Goal: Communication & Community: Share content

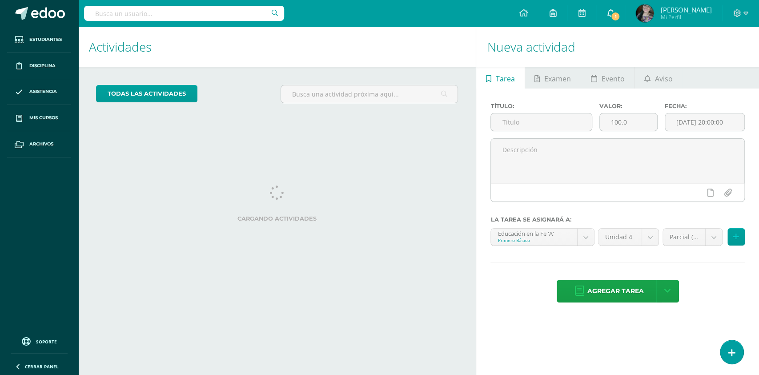
click at [620, 12] on span "1" at bounding box center [615, 17] width 10 height 10
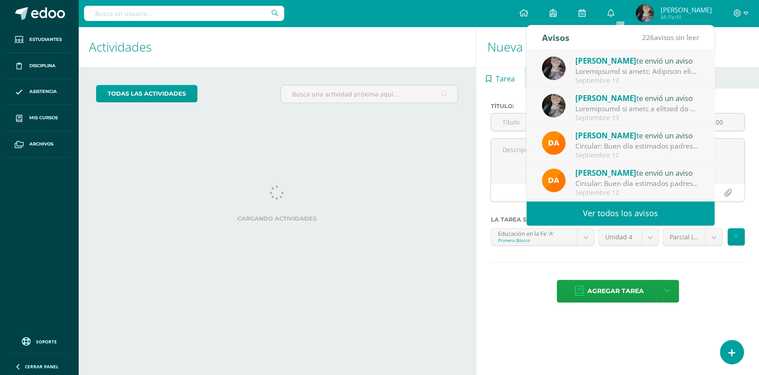
click at [425, 140] on div "Actividades Actividad todas las Actividades No tienes actividades Échale un vis…" at bounding box center [275, 201] width 401 height 348
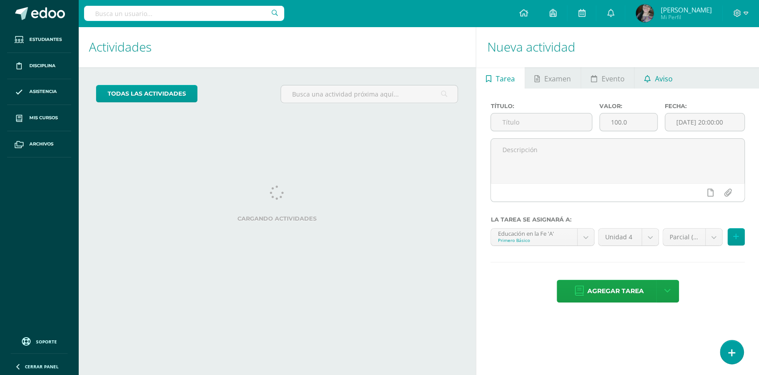
click at [656, 82] on span "Aviso" at bounding box center [664, 78] width 18 height 21
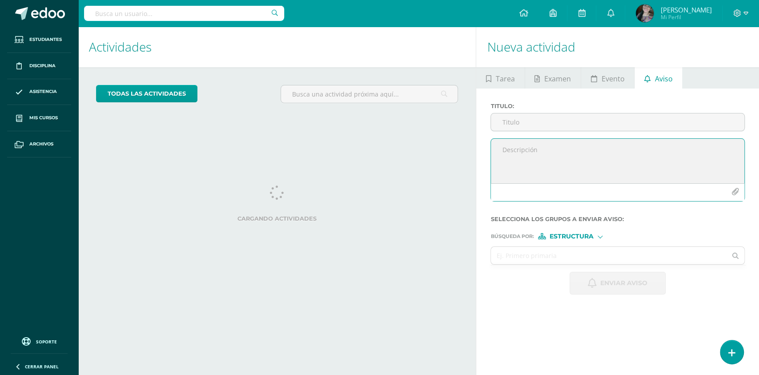
click at [543, 154] on textarea at bounding box center [617, 161] width 253 height 44
paste textarea "Loremipsu dolors am consect ad Elitsed Doeius, Tempori ut laboree dolore. Mag a…"
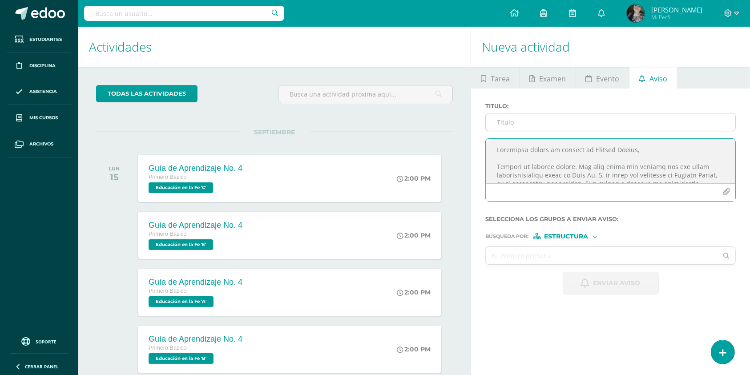
type textarea "Loremipsu dolors am consect ad Elitsed Doeius, Tempori ut laboree dolore. Mag a…"
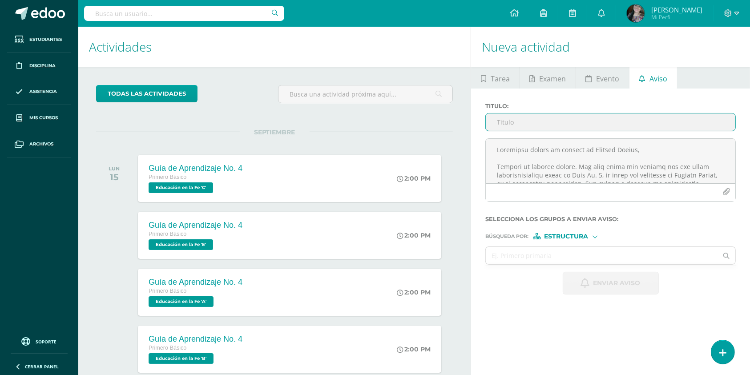
click at [526, 121] on input "Titulo :" at bounding box center [610, 121] width 249 height 17
type input "Publicación de notas"
click at [567, 236] on span "Estructura" at bounding box center [566, 236] width 44 height 5
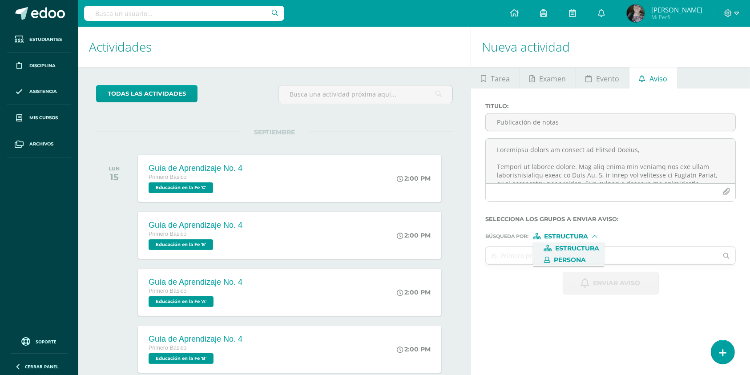
click at [561, 255] on span "Persona" at bounding box center [569, 260] width 72 height 12
click at [561, 255] on input "text" at bounding box center [602, 255] width 232 height 17
type input "X"
type input "c"
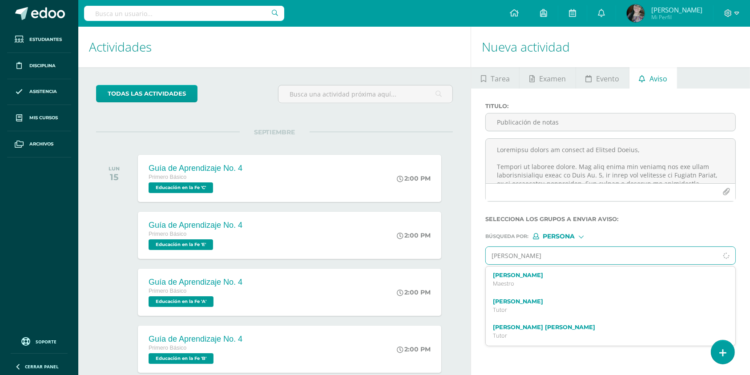
type input "[PERSON_NAME]"
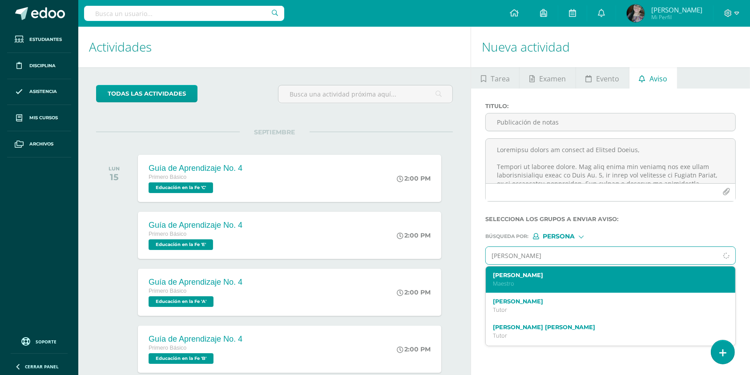
click at [537, 275] on label "[PERSON_NAME]" at bounding box center [605, 275] width 225 height 7
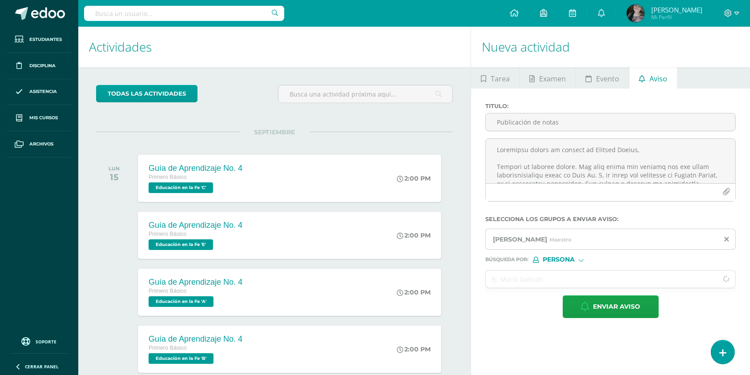
click at [555, 259] on span "Persona" at bounding box center [558, 259] width 32 height 5
click at [555, 269] on label "Estructura" at bounding box center [568, 272] width 61 height 6
click at [532, 281] on input "text" at bounding box center [602, 278] width 232 height 17
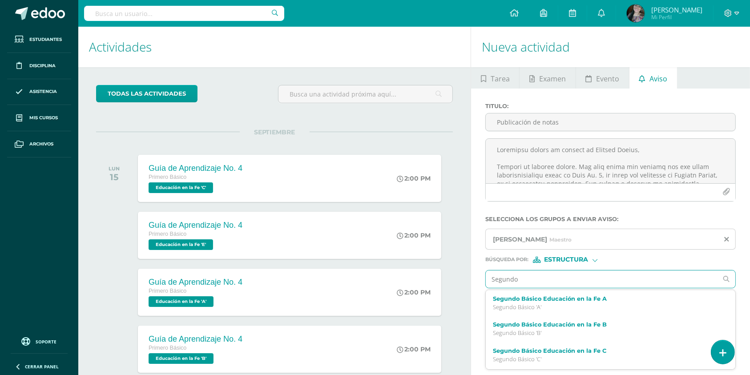
type input "Segundo"
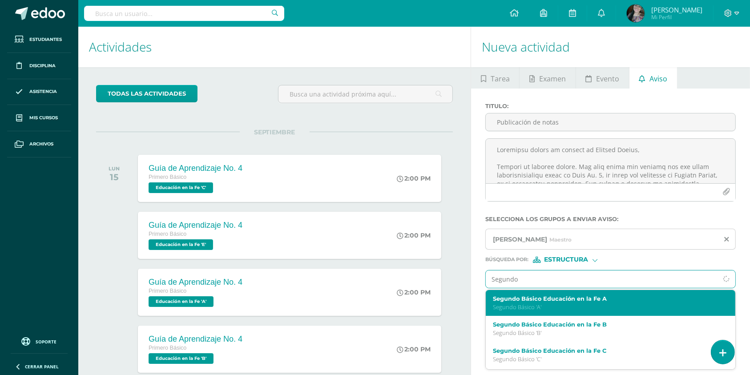
click at [543, 298] on label "Segundo Básico Educación en la Fe A" at bounding box center [605, 298] width 225 height 7
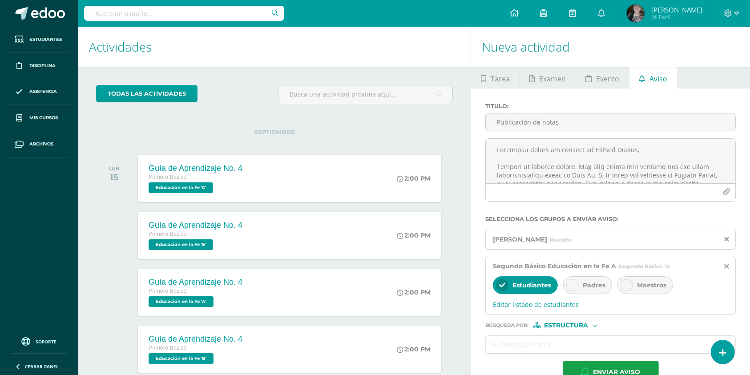
click at [570, 288] on icon at bounding box center [572, 285] width 6 height 6
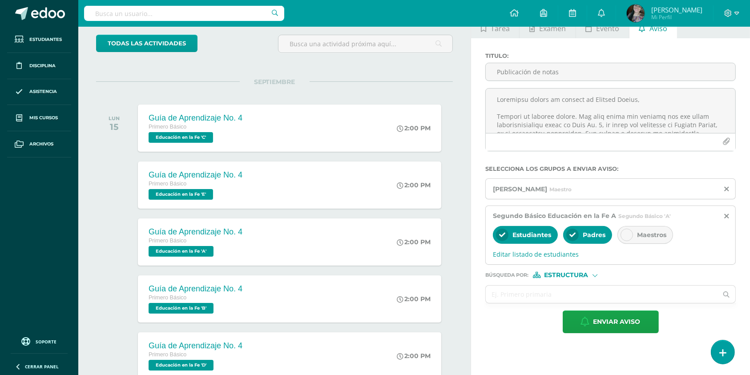
scroll to position [51, 0]
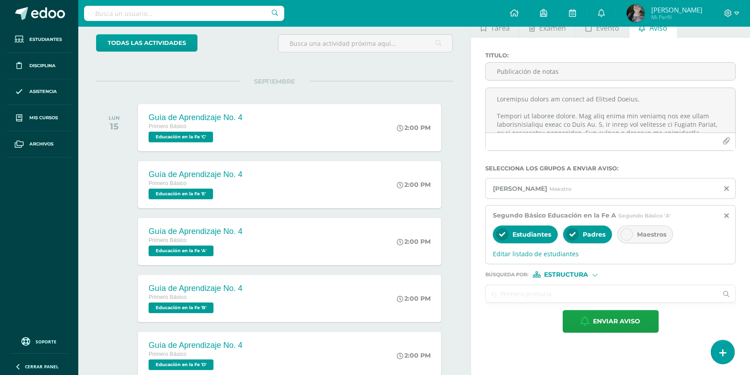
click at [563, 288] on input "text" at bounding box center [602, 293] width 232 height 17
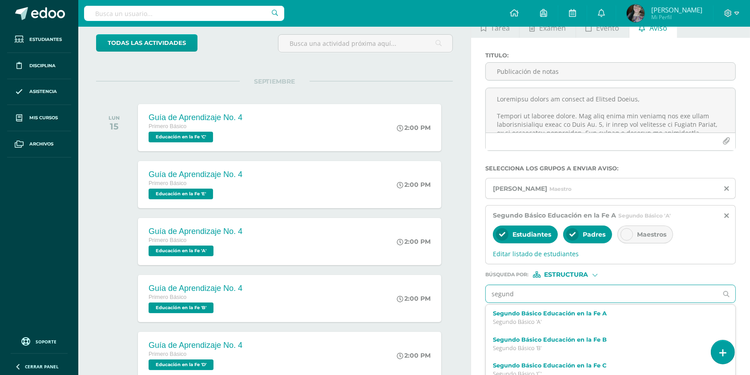
type input "segundo"
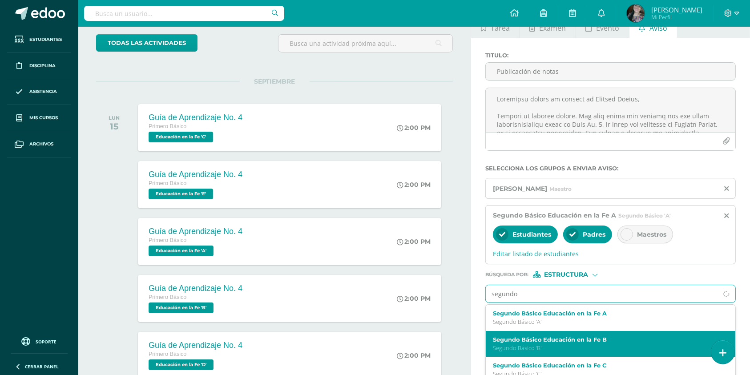
click at [549, 343] on label "Segundo Básico Educación en la Fe B" at bounding box center [605, 339] width 225 height 7
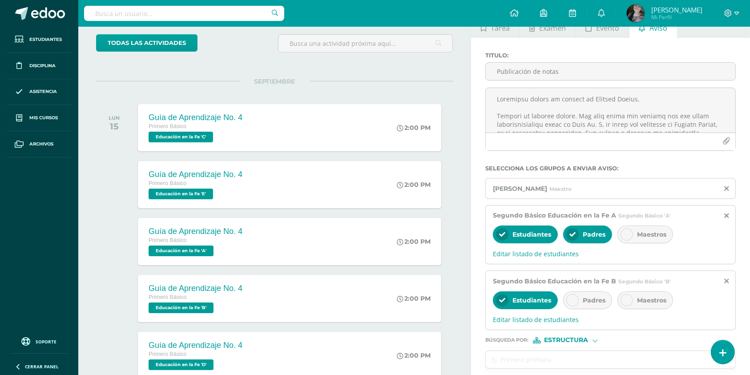
click at [566, 302] on div at bounding box center [572, 300] width 12 height 12
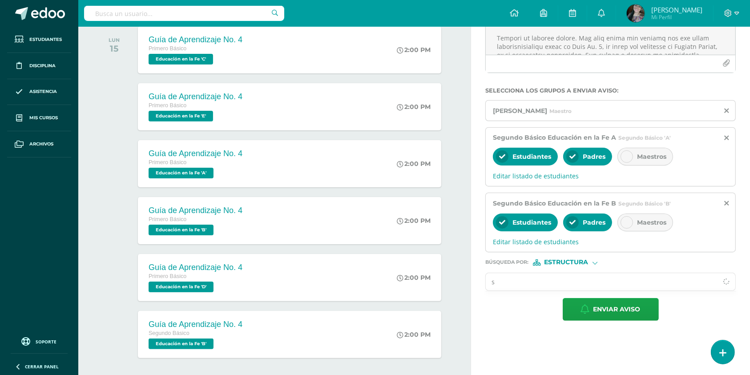
click at [544, 281] on input "s" at bounding box center [602, 281] width 232 height 17
type input "se"
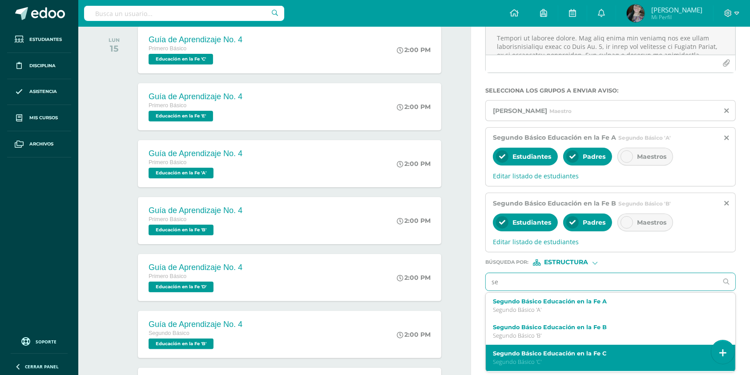
click at [543, 350] on div "Segundo Básico Educación en la Fe C Segundo Básico 'C'" at bounding box center [610, 358] width 249 height 26
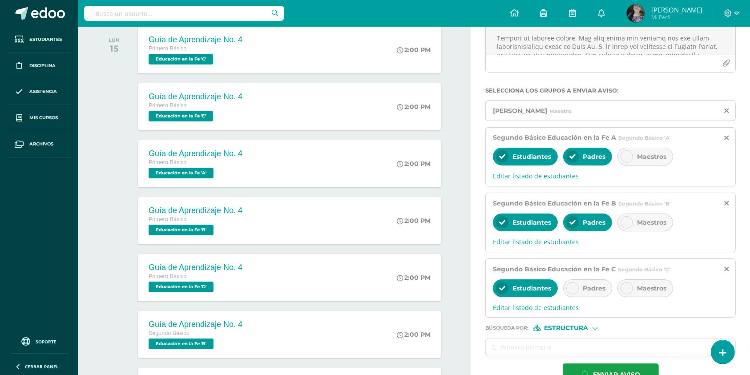
click at [569, 289] on icon at bounding box center [572, 288] width 6 height 6
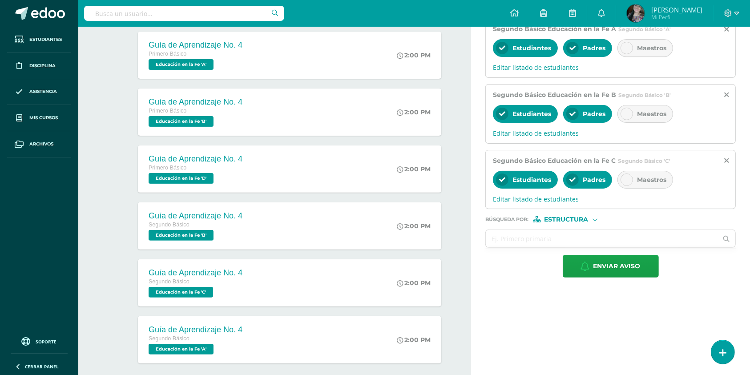
scroll to position [168, 0]
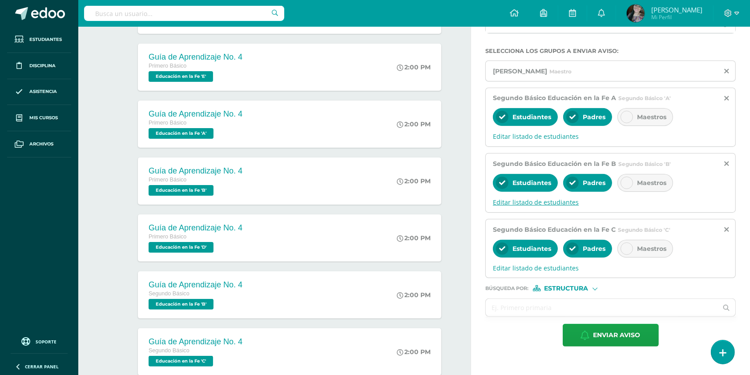
click at [541, 202] on span "Editar listado de estudiantes" at bounding box center [610, 202] width 235 height 8
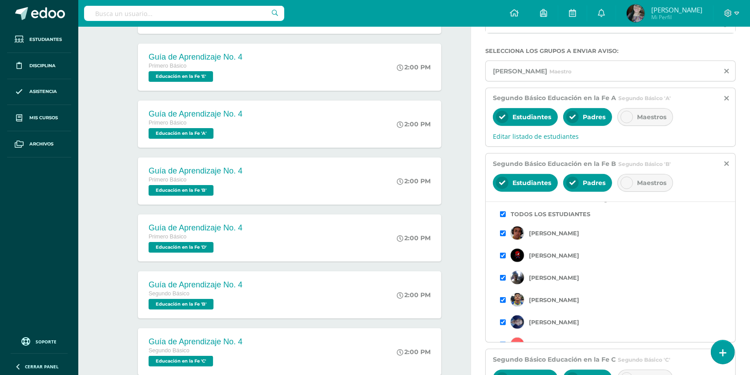
scroll to position [14, 0]
click at [504, 278] on input "checkbox" at bounding box center [503, 278] width 6 height 6
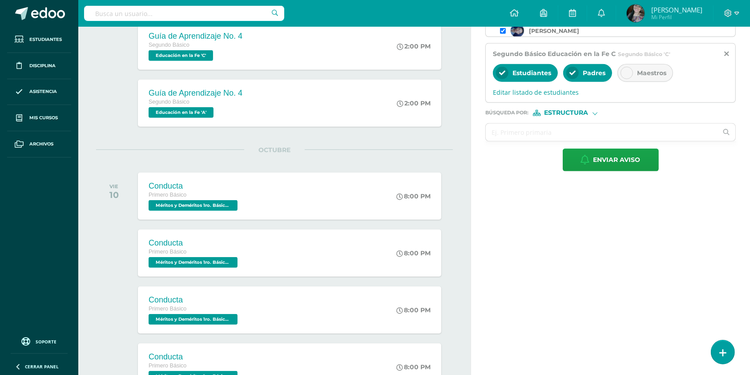
scroll to position [531, 0]
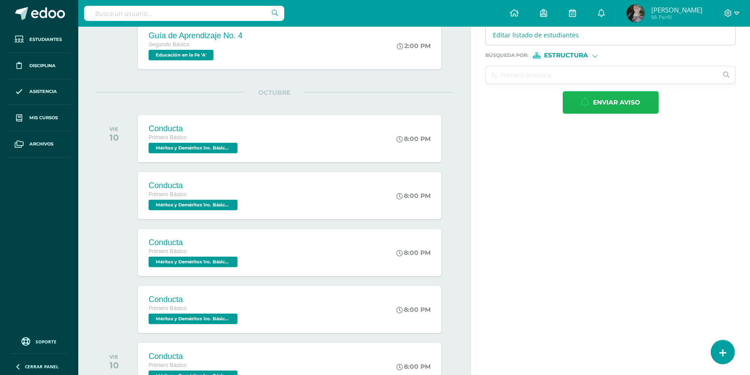
click at [606, 108] on span "Enviar aviso" at bounding box center [616, 103] width 47 height 22
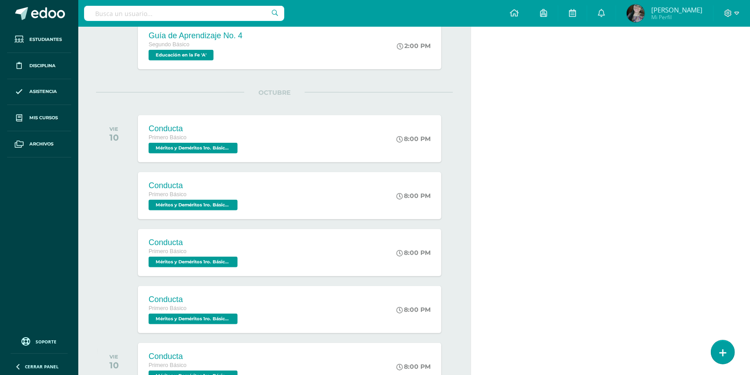
scroll to position [0, 0]
